Goal: Information Seeking & Learning: Learn about a topic

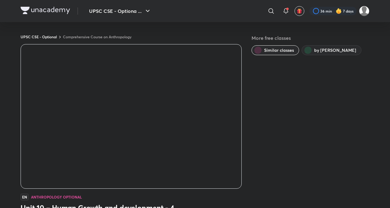
scroll to position [380, 0]
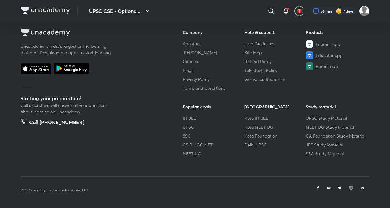
click at [39, 84] on div "Unacademy is India’s largest online learning platform. Download our apps to sta…" at bounding box center [92, 99] width 142 height 140
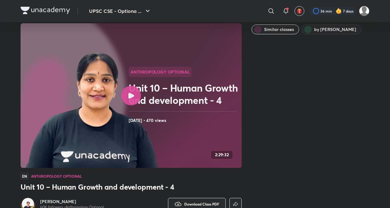
scroll to position [20, 0]
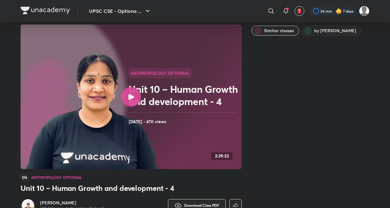
click at [127, 96] on div at bounding box center [131, 97] width 20 height 20
